Goal: Find contact information: Find contact information

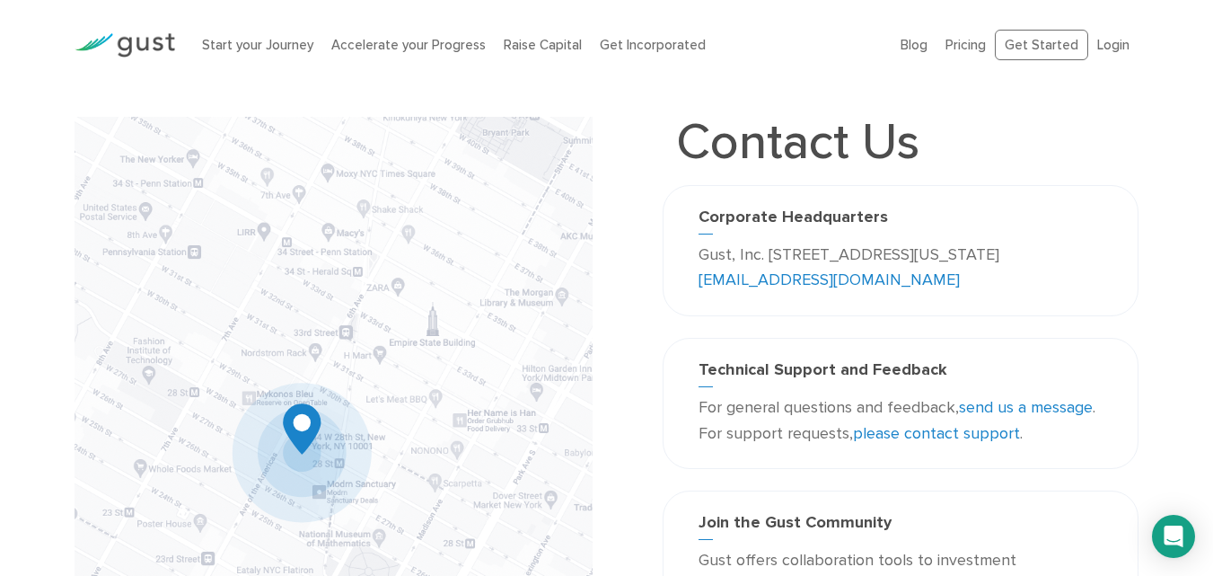
click at [885, 286] on p "Gust, Inc. [STREET_ADDRESS][US_STATE] [EMAIL_ADDRESS][DOMAIN_NAME]" at bounding box center [901, 268] width 404 height 52
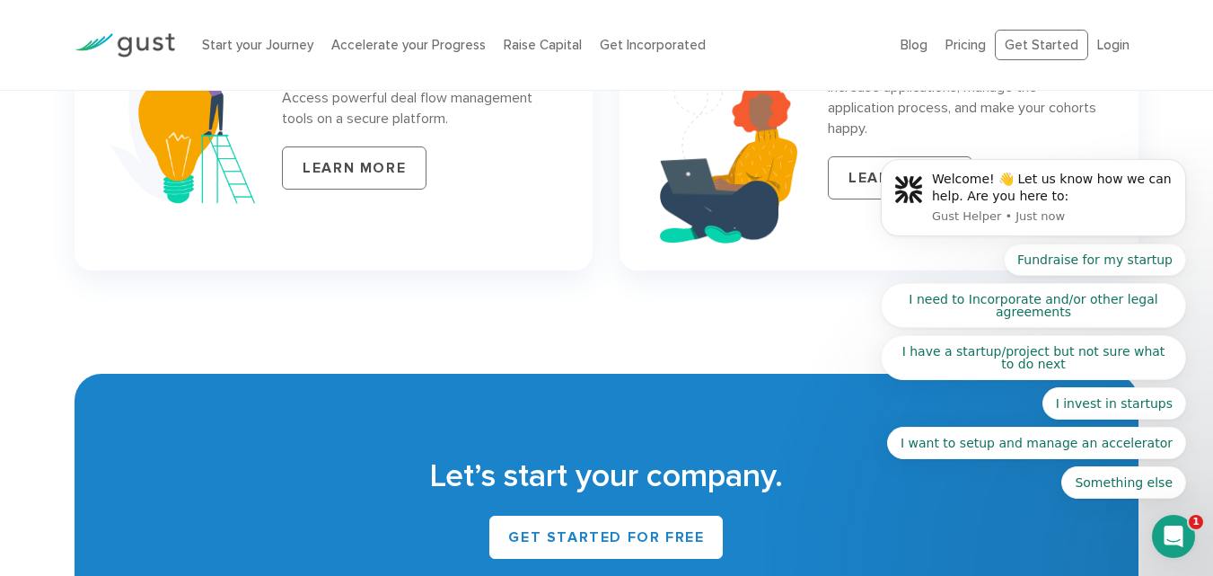
scroll to position [8069, 0]
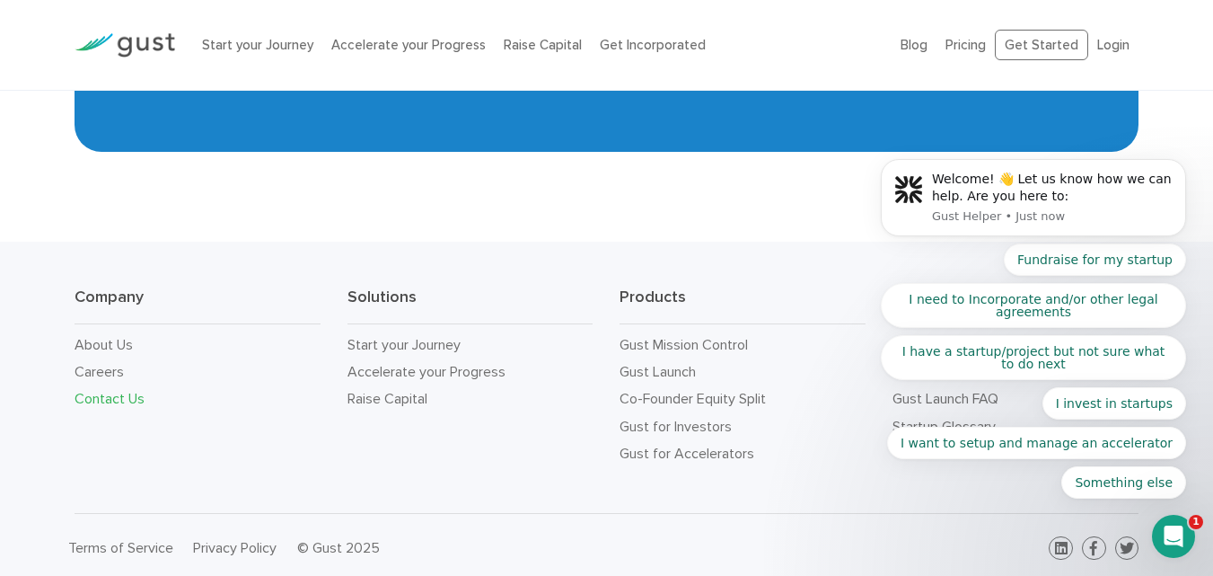
click at [127, 394] on link "Contact Us" at bounding box center [110, 398] width 70 height 17
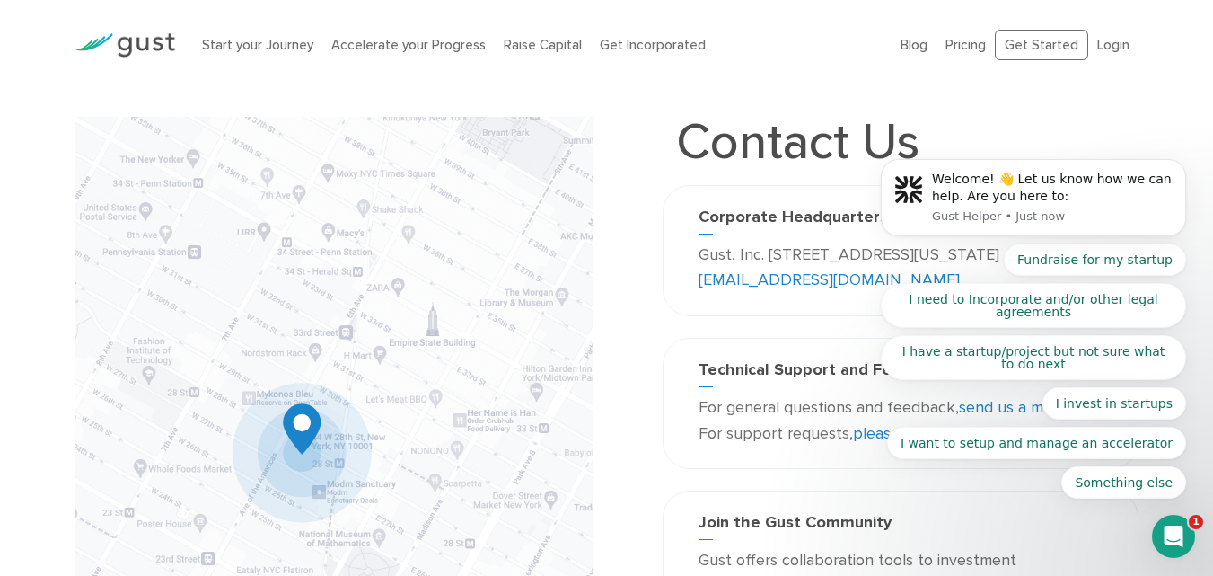
drag, startPoint x: 880, startPoint y: 277, endPoint x: 1683, endPoint y: 154, distance: 812.0
click html "Welcome! 👋 Let us know how we can help. Are you here to: Gust Helper • Just now…"
